Goal: Task Accomplishment & Management: Manage account settings

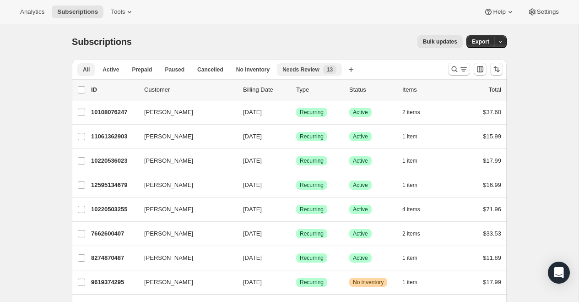
click at [302, 67] on span "Needs Review" at bounding box center [300, 69] width 37 height 7
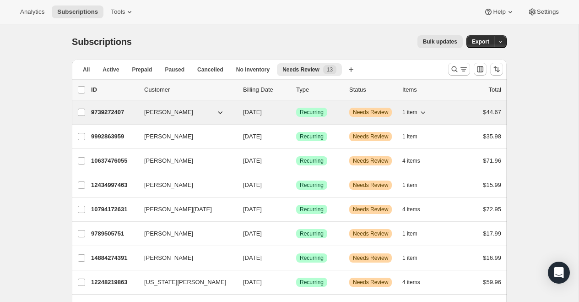
click at [289, 107] on div "9739272407 [PERSON_NAME] [DATE] Success Recurring Warning Needs Review 1 item $…" at bounding box center [296, 112] width 410 height 13
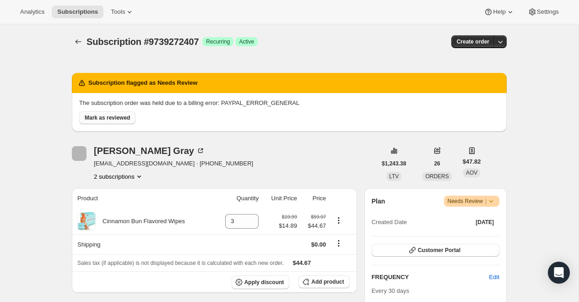
click at [124, 117] on span "Mark as reviewed" at bounding box center [107, 117] width 45 height 7
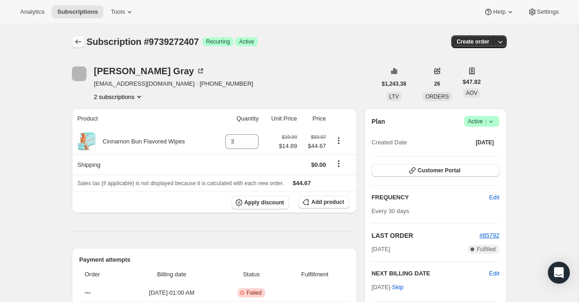
click at [79, 42] on icon "Subscriptions" at bounding box center [78, 41] width 9 height 9
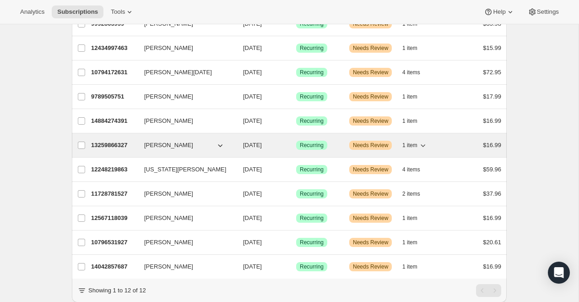
scroll to position [114, 0]
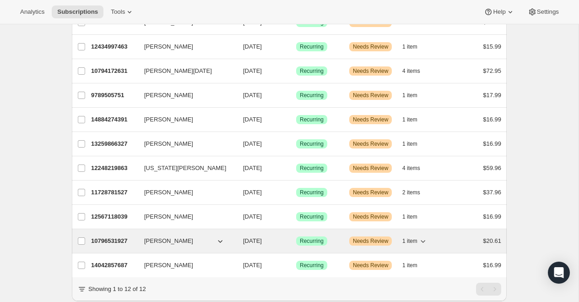
click at [262, 241] on span "[DATE]" at bounding box center [252, 240] width 19 height 7
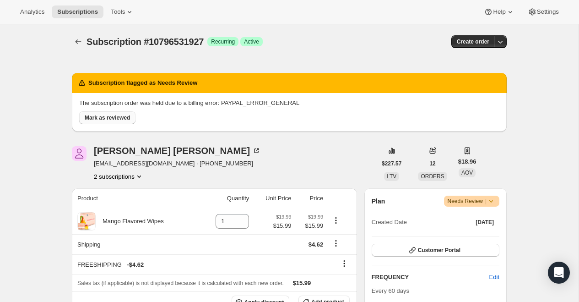
click at [123, 115] on span "Mark as reviewed" at bounding box center [107, 117] width 45 height 7
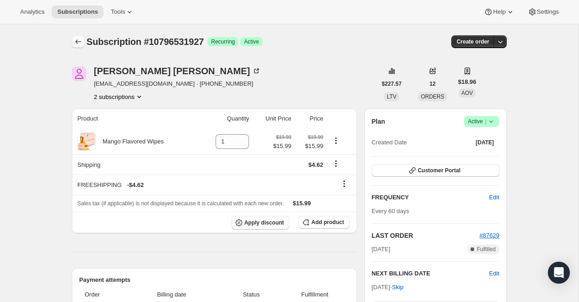
click at [82, 39] on icon "Subscriptions" at bounding box center [78, 41] width 9 height 9
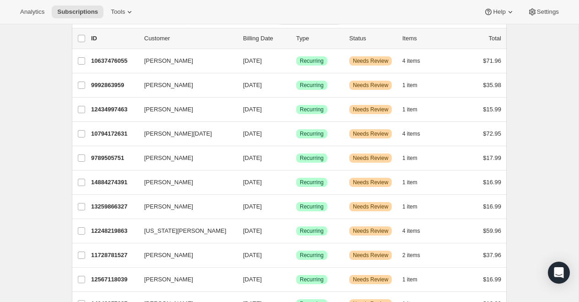
scroll to position [61, 0]
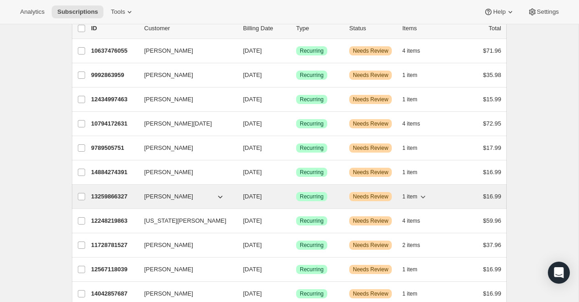
click at [234, 192] on div "[PERSON_NAME]" at bounding box center [190, 196] width 92 height 9
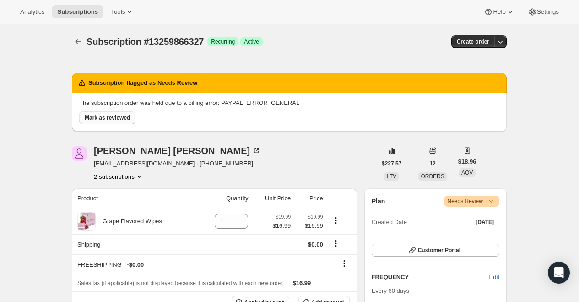
click at [128, 117] on span "Mark as reviewed" at bounding box center [107, 117] width 45 height 7
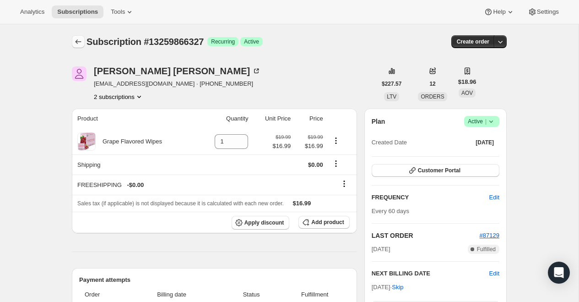
click at [78, 43] on icon "Subscriptions" at bounding box center [78, 41] width 9 height 9
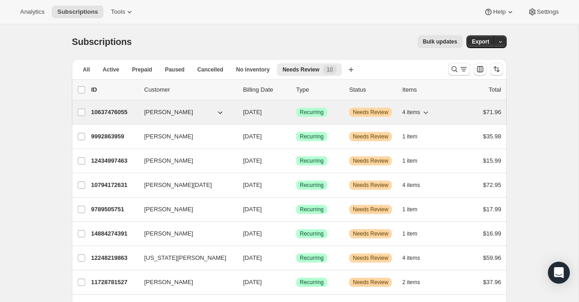
click at [257, 113] on span "[DATE]" at bounding box center [252, 111] width 19 height 7
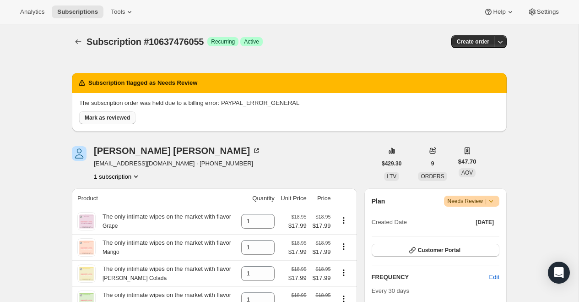
click at [126, 114] on button "Mark as reviewed" at bounding box center [107, 117] width 56 height 13
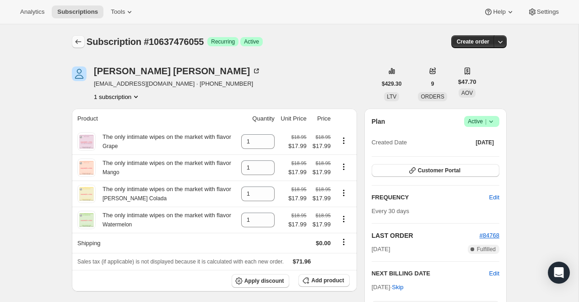
click at [78, 41] on icon "Subscriptions" at bounding box center [78, 41] width 9 height 9
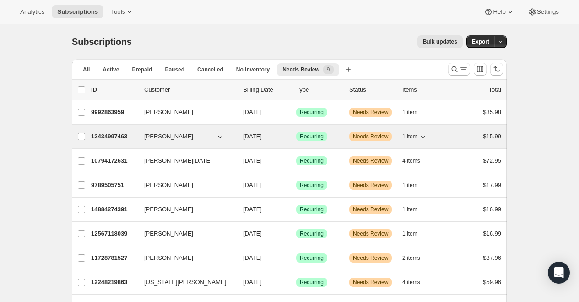
click at [266, 131] on div "12434997463 [PERSON_NAME] [DATE] Success Recurring Warning Needs Review 1 item …" at bounding box center [296, 136] width 410 height 13
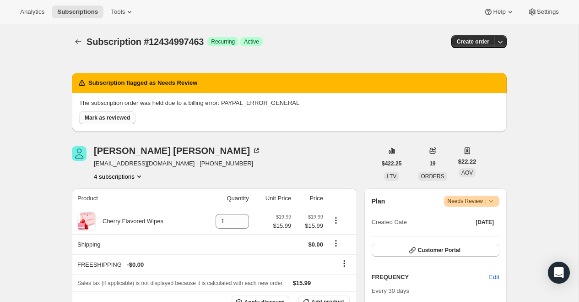
click at [121, 115] on span "Mark as reviewed" at bounding box center [107, 117] width 45 height 7
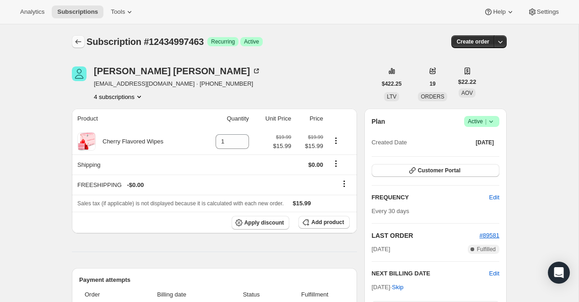
click at [79, 45] on icon "Subscriptions" at bounding box center [78, 41] width 9 height 9
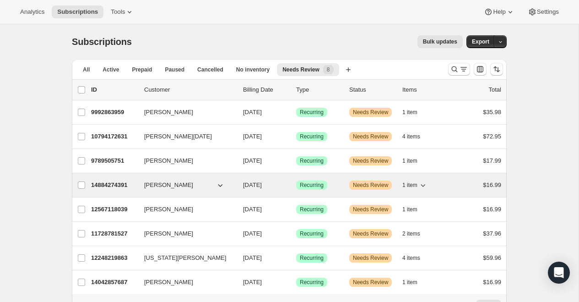
click at [240, 185] on div "14884274391 [PERSON_NAME] [DATE] Success Recurring Warning Needs Review 1 item …" at bounding box center [296, 184] width 410 height 13
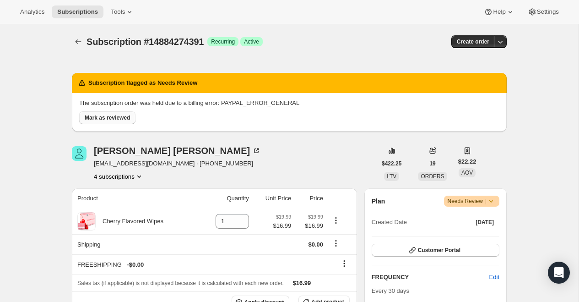
click at [109, 113] on button "Mark as reviewed" at bounding box center [107, 117] width 56 height 13
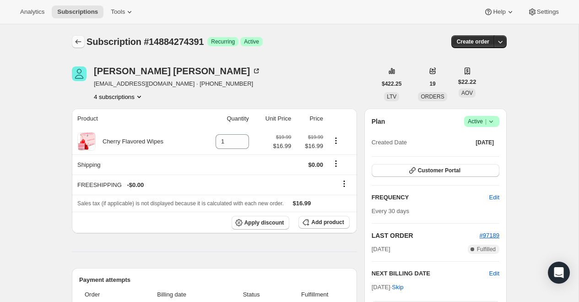
click at [79, 42] on icon "Subscriptions" at bounding box center [78, 41] width 9 height 9
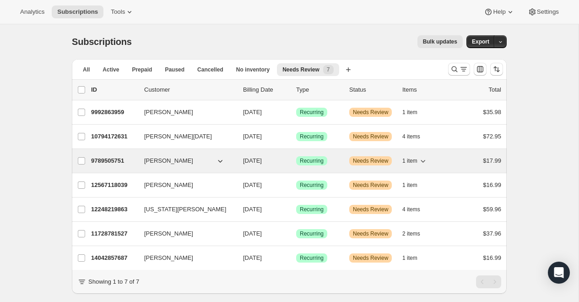
click at [203, 162] on button "[PERSON_NAME]" at bounding box center [185, 160] width 92 height 15
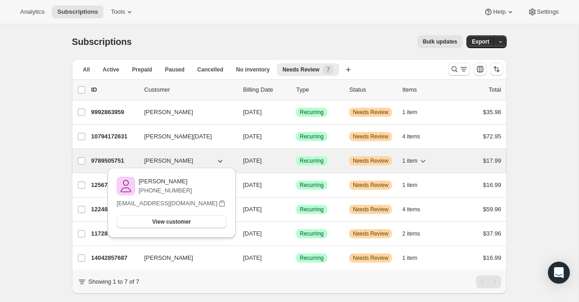
click at [237, 162] on div "9789505751 [PERSON_NAME] [DATE] Success Recurring Warning Needs Review 1 item $…" at bounding box center [296, 160] width 410 height 13
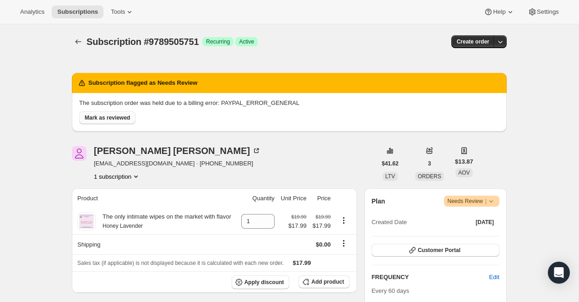
click at [116, 117] on span "Mark as reviewed" at bounding box center [107, 117] width 45 height 7
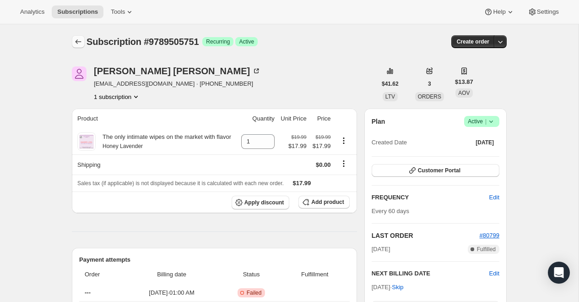
click at [80, 41] on icon "Subscriptions" at bounding box center [78, 41] width 9 height 9
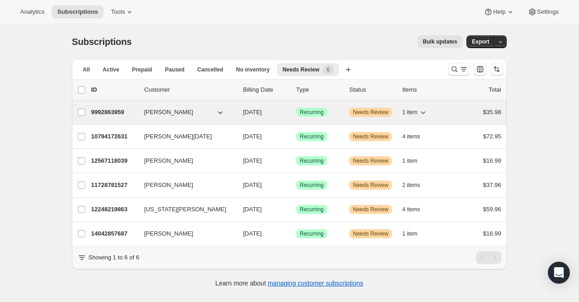
click at [234, 115] on div "[PERSON_NAME]" at bounding box center [190, 112] width 92 height 9
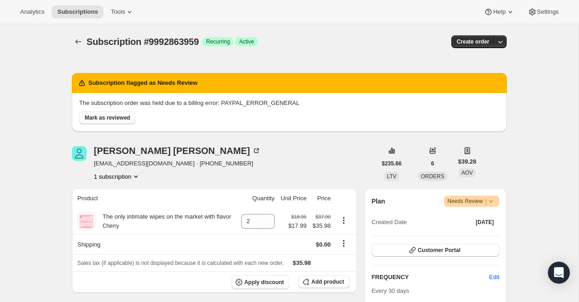
click at [128, 116] on span "Mark as reviewed" at bounding box center [107, 117] width 45 height 7
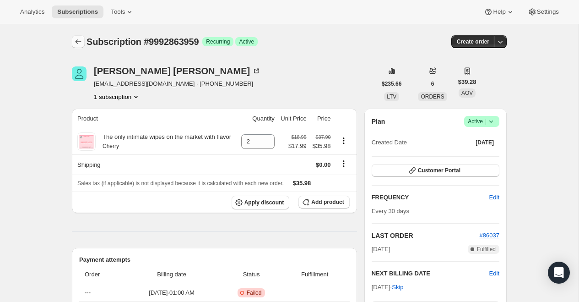
click at [75, 42] on icon "Subscriptions" at bounding box center [78, 41] width 9 height 9
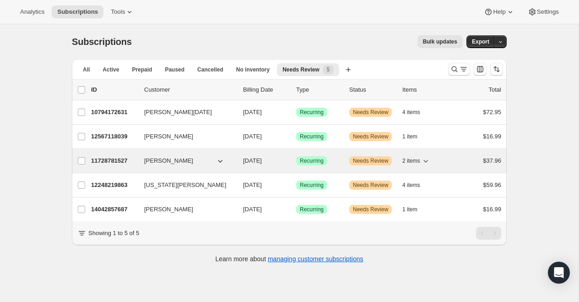
click at [217, 164] on icon "button" at bounding box center [220, 160] width 9 height 9
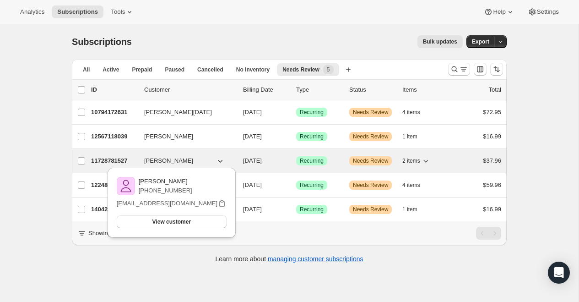
click at [257, 162] on span "[DATE]" at bounding box center [252, 160] width 19 height 7
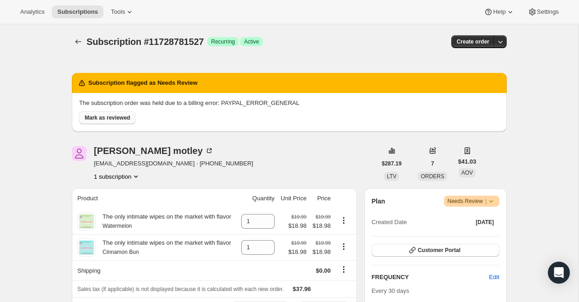
click at [117, 119] on span "Mark as reviewed" at bounding box center [107, 117] width 45 height 7
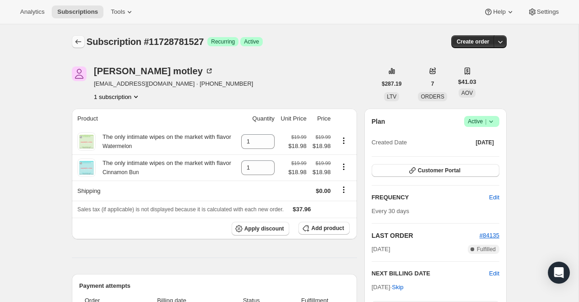
click at [77, 43] on icon "Subscriptions" at bounding box center [78, 41] width 9 height 9
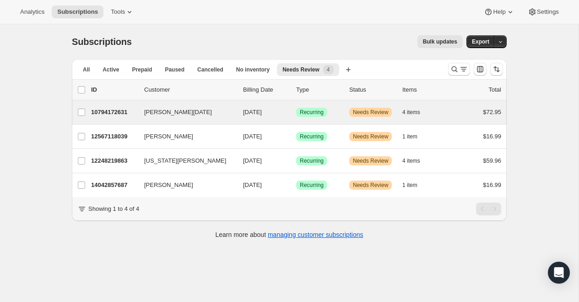
click at [305, 122] on div "[PERSON_NAME][DATE] 10794172631 [PERSON_NAME][DATE] [DATE] Success Recurring Wa…" at bounding box center [289, 112] width 435 height 24
click at [291, 115] on div "10794172631 [PERSON_NAME][DATE] [DATE] Success Recurring Warning Needs Review 4…" at bounding box center [296, 112] width 410 height 13
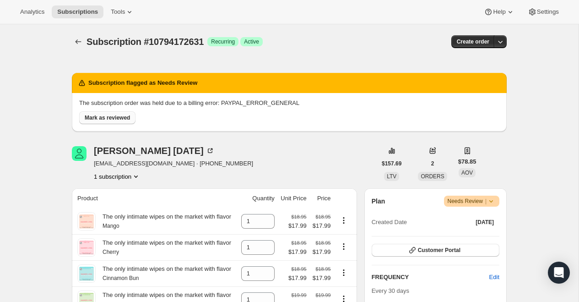
click at [121, 113] on button "Mark as reviewed" at bounding box center [107, 117] width 56 height 13
click at [121, 118] on span "Mark as reviewed" at bounding box center [107, 117] width 45 height 7
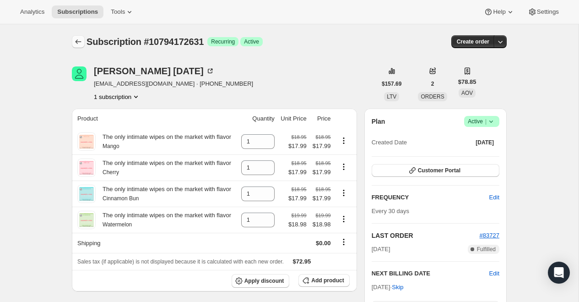
click at [78, 44] on icon "Subscriptions" at bounding box center [78, 41] width 9 height 9
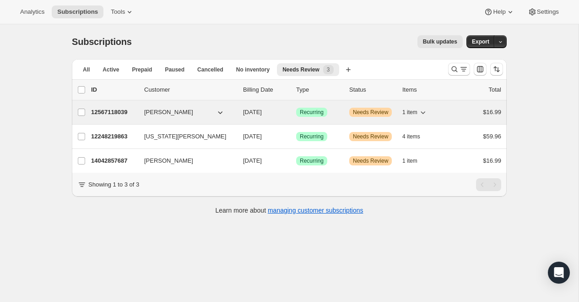
click at [262, 111] on span "[DATE]" at bounding box center [252, 111] width 19 height 7
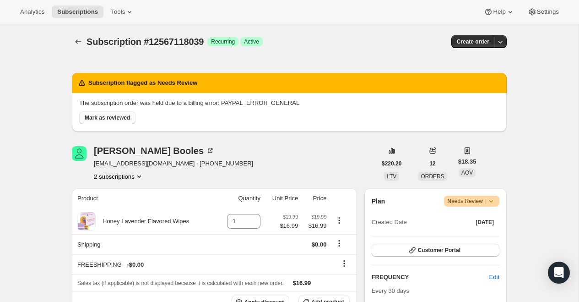
click at [111, 118] on span "Mark as reviewed" at bounding box center [107, 117] width 45 height 7
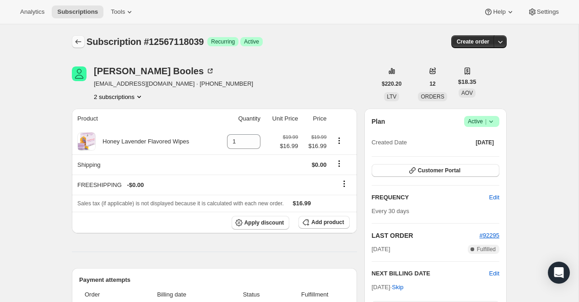
click at [79, 43] on icon "Subscriptions" at bounding box center [78, 41] width 9 height 9
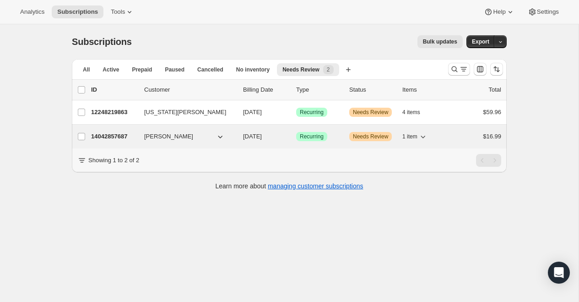
click at [259, 138] on span "[DATE]" at bounding box center [252, 136] width 19 height 7
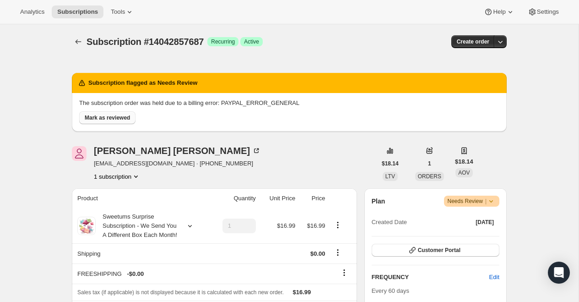
click at [109, 116] on span "Mark as reviewed" at bounding box center [107, 117] width 45 height 7
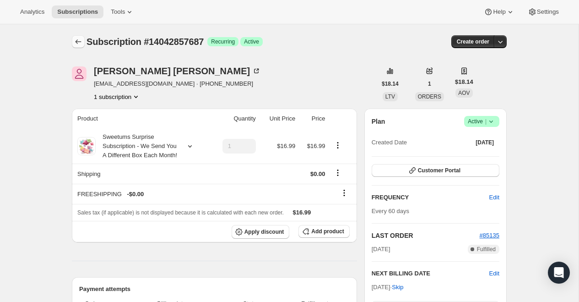
click at [77, 44] on icon "Subscriptions" at bounding box center [78, 41] width 9 height 9
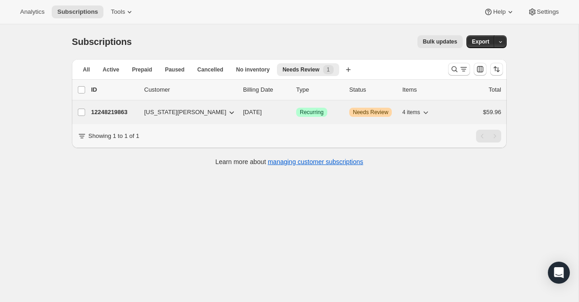
click at [276, 110] on p "[DATE]" at bounding box center [266, 112] width 46 height 9
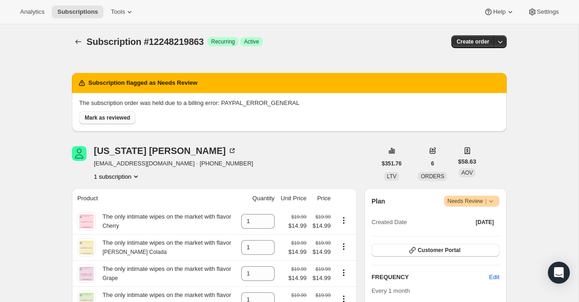
click at [91, 123] on button "Mark as reviewed" at bounding box center [107, 117] width 56 height 13
